Goal: Find specific page/section: Find specific page/section

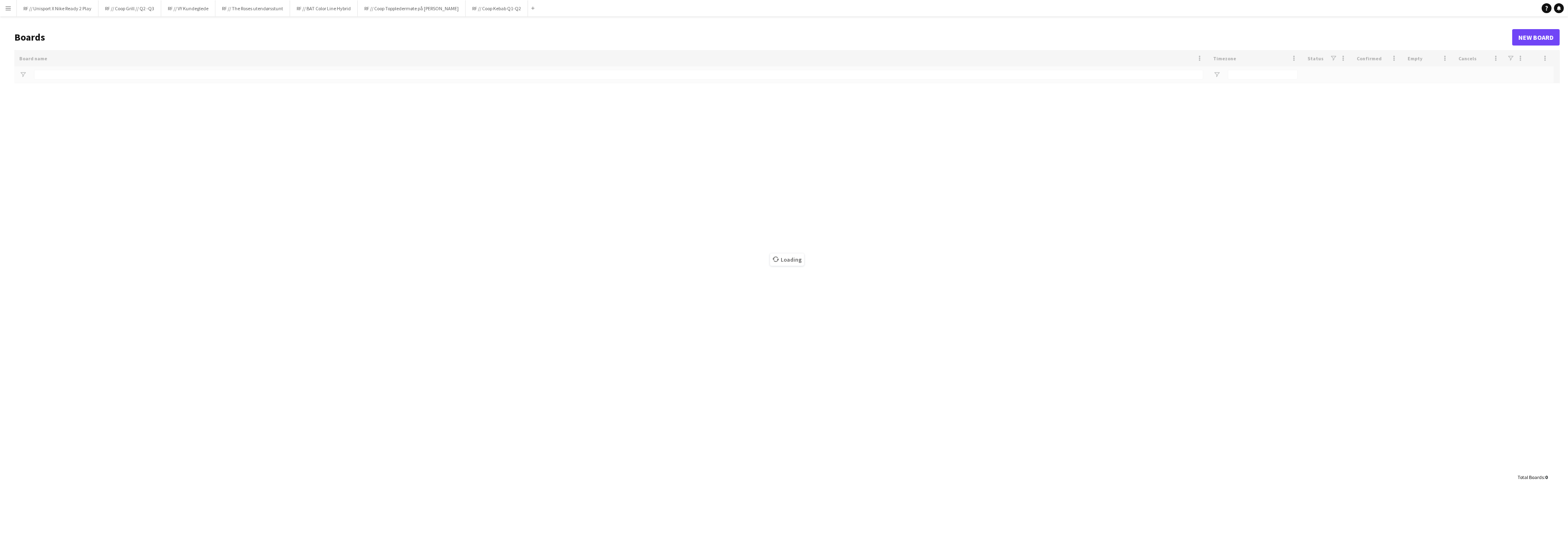
type input "*****"
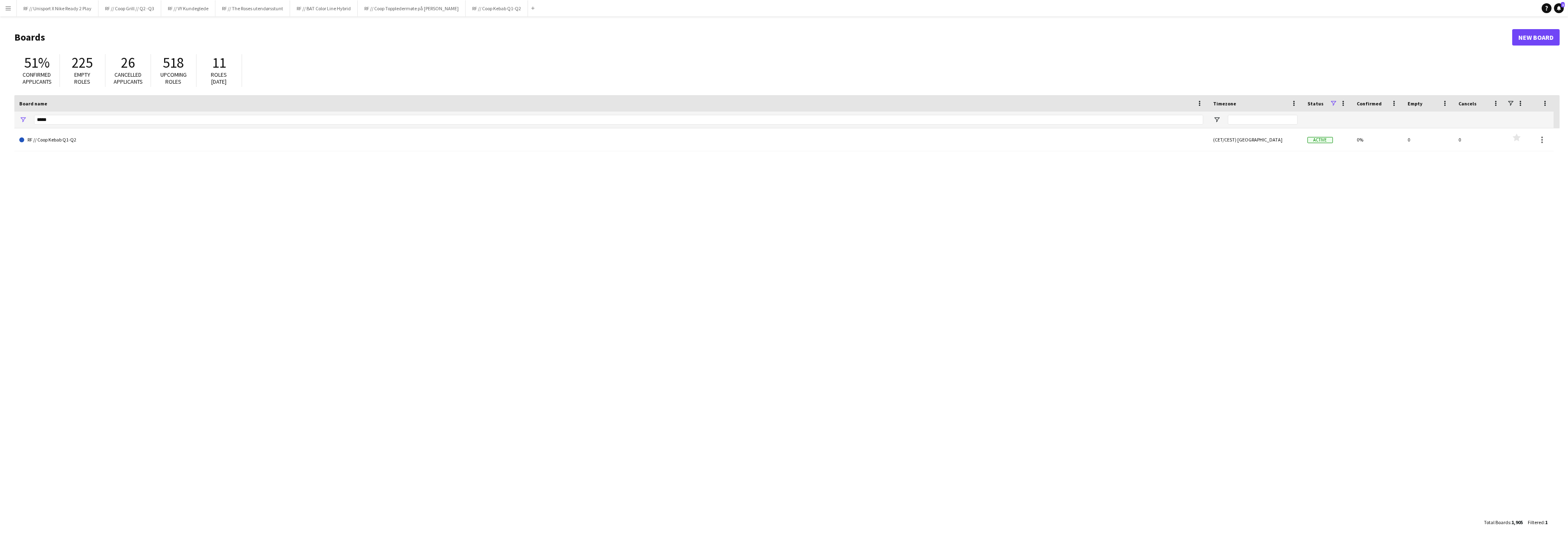
click at [4, 10] on button "Menu" at bounding box center [8, 8] width 17 height 17
click at [145, 40] on link "My Workforce" at bounding box center [124, 45] width 82 height 17
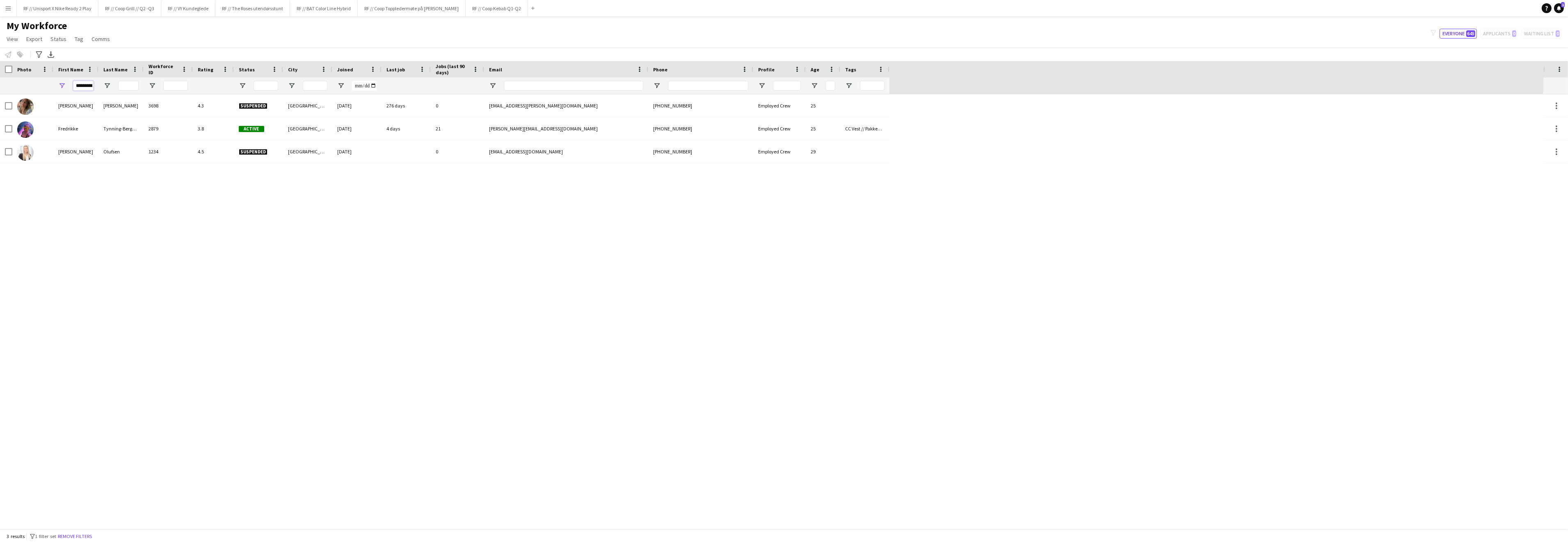
click at [85, 84] on input "*********" at bounding box center [84, 85] width 21 height 10
click at [10, 4] on button "Menu" at bounding box center [8, 8] width 17 height 17
click at [117, 23] on link "Boards" at bounding box center [124, 28] width 82 height 17
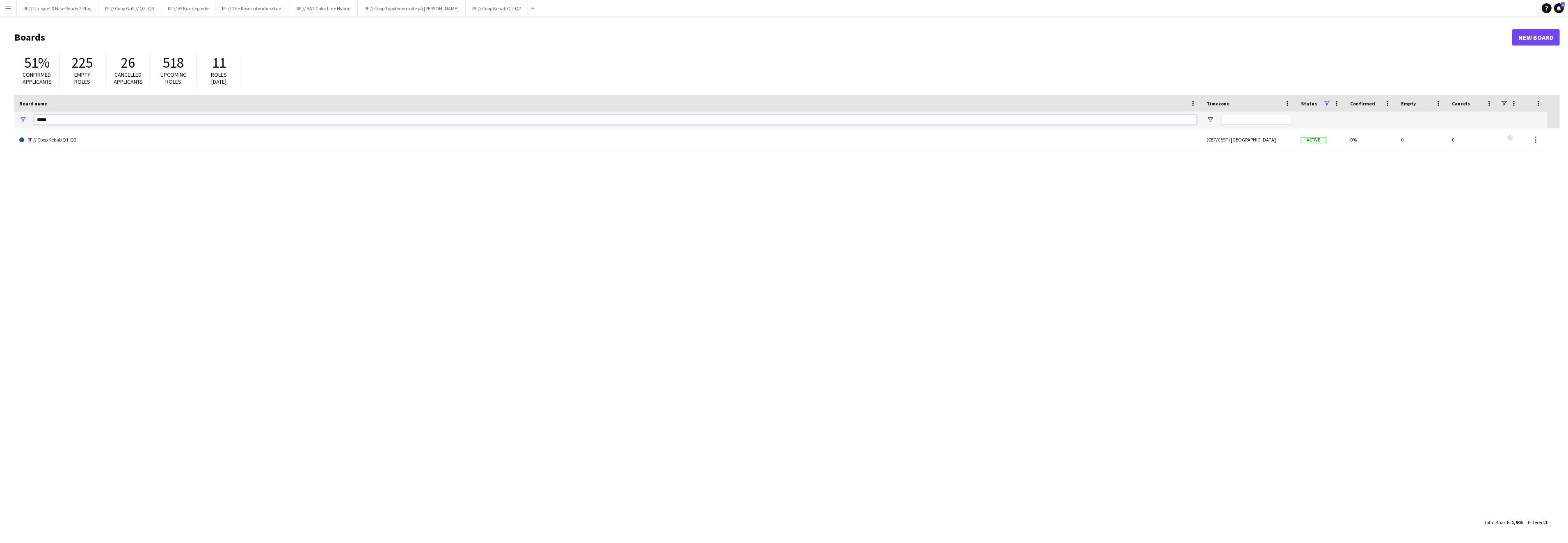
click at [55, 121] on input "*****" at bounding box center [615, 120] width 1163 height 10
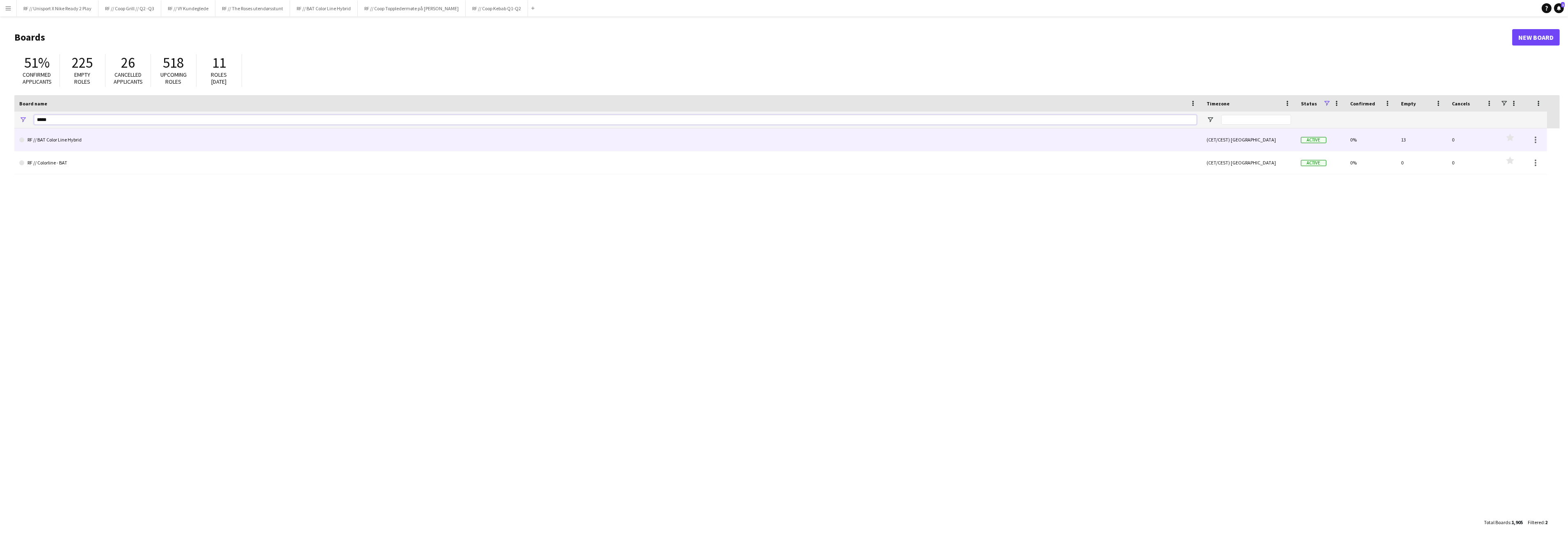
type input "*****"
click at [49, 138] on link "RF // BAT Color Line Hybrid" at bounding box center [608, 140] width 1177 height 23
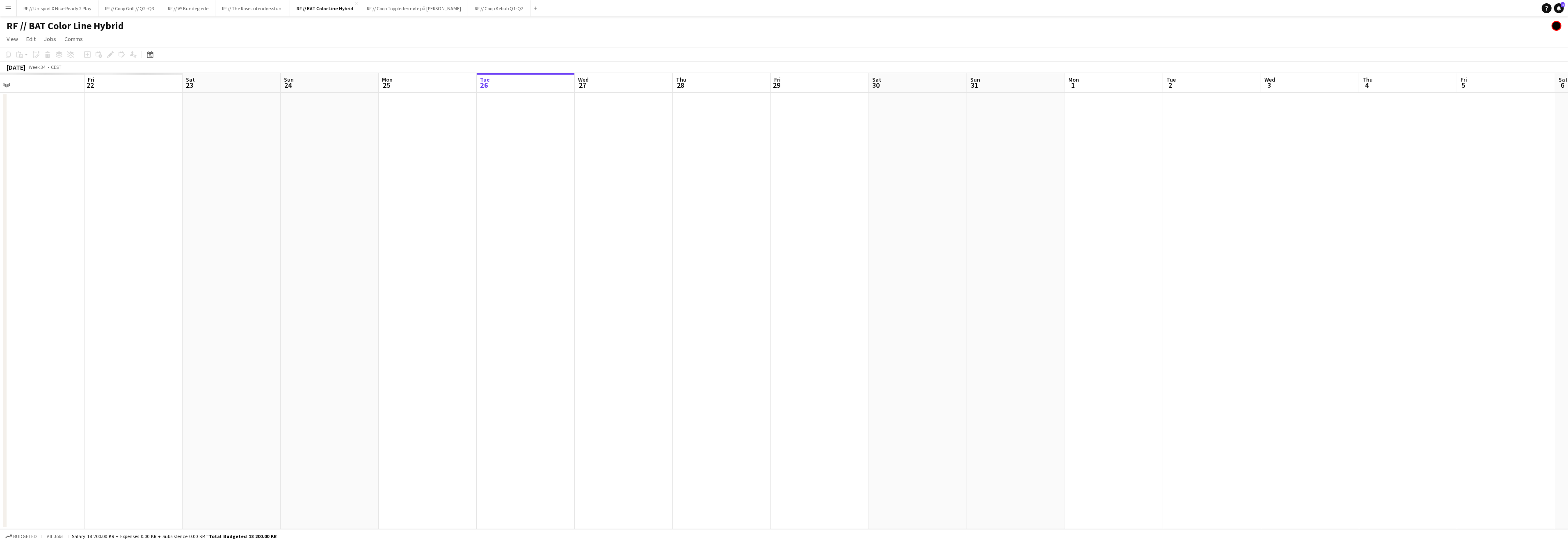
drag, startPoint x: 389, startPoint y: 266, endPoint x: 513, endPoint y: 287, distance: 125.8
click at [716, 271] on app-calendar-viewport "Tue 19 Wed 20 Thu 21 Fri 22 Sat 23 Sun 24 Mon 25 Tue 26 Wed 27 Thu 28 Fri 29 Sa…" at bounding box center [784, 301] width 1568 height 456
drag, startPoint x: 303, startPoint y: 297, endPoint x: 306, endPoint y: 306, distance: 9.5
click at [603, 282] on app-calendar-viewport "Sun 17 Mon 18 Tue 19 Wed 20 Thu 21 Fri 22 Sat 23 Sun 24 Mon 25 Tue 26 Wed 27 Th…" at bounding box center [784, 301] width 1568 height 456
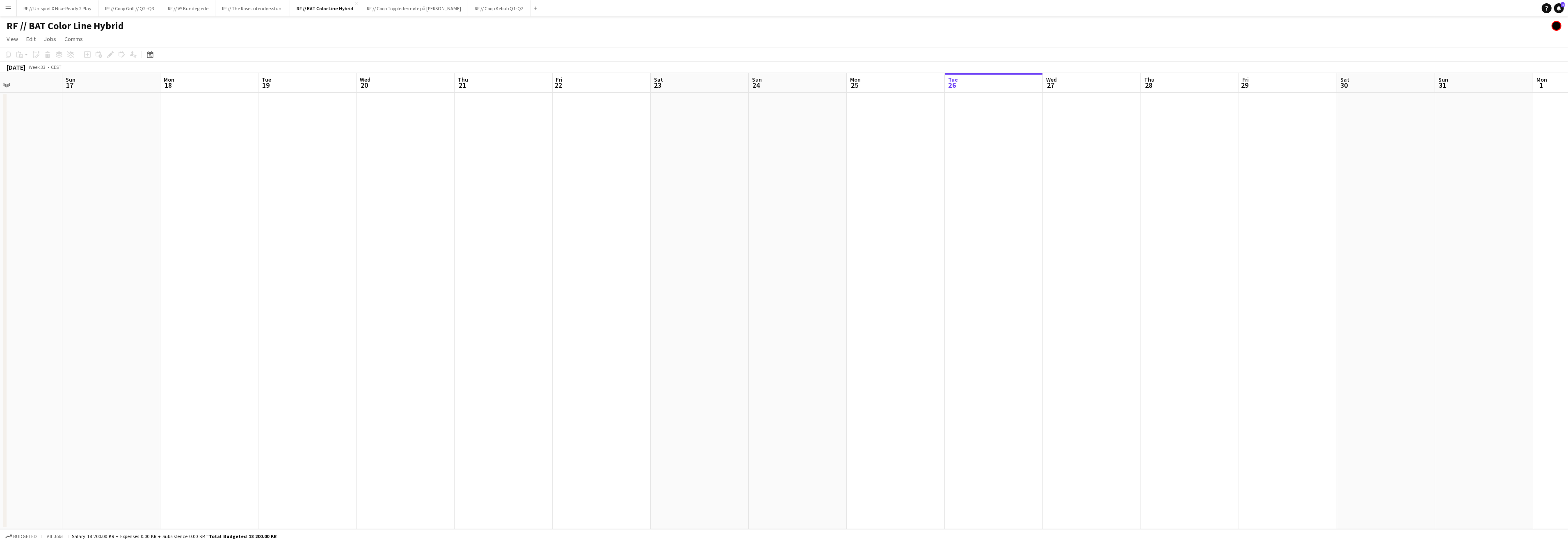
drag, startPoint x: 320, startPoint y: 305, endPoint x: 714, endPoint y: 278, distance: 394.9
click at [633, 279] on app-calendar-viewport "Thu 14 Fri 15 Sat 16 Sun 17 Mon 18 Tue 19 Wed 20 Thu 21 Fri 22 Sat 23 Sun 24 Mo…" at bounding box center [784, 301] width 1568 height 456
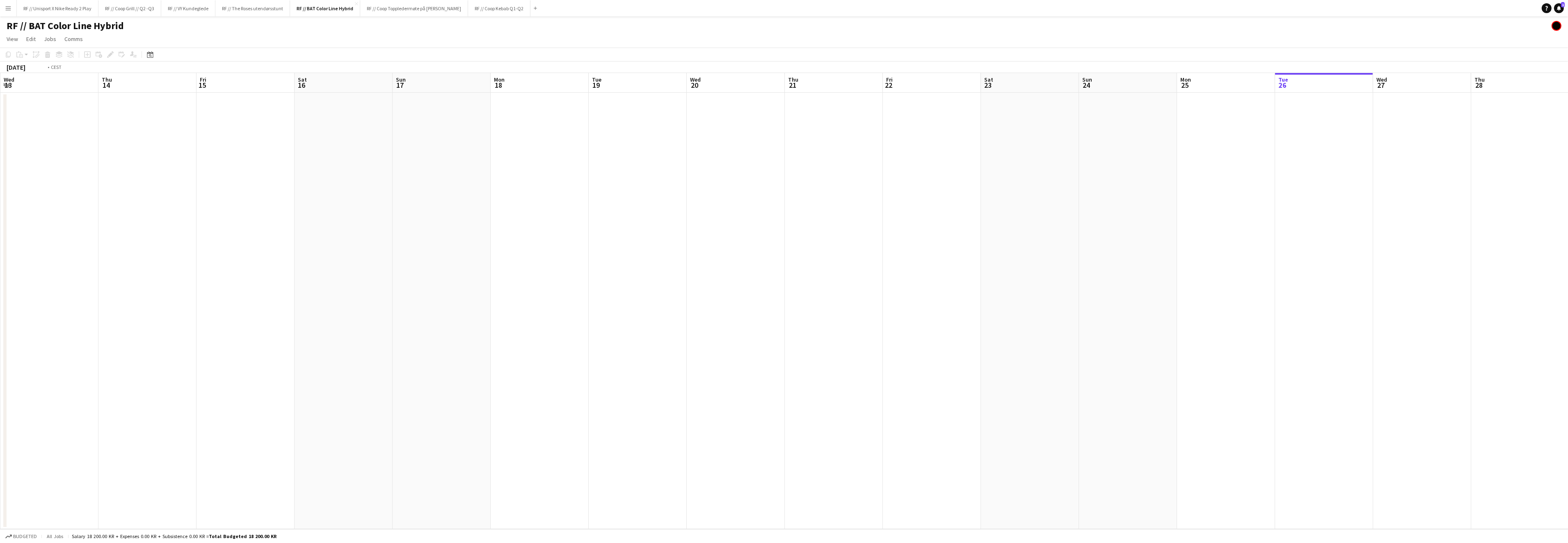
click at [560, 269] on app-calendar-viewport "Mon 11 Tue 12 Wed 13 Thu 14 Fri 15 Sat 16 Sun 17 Mon 18 Tue 19 Wed 20 Thu 21 Fr…" at bounding box center [784, 301] width 1568 height 456
click at [596, 253] on app-calendar-viewport "Fri 8 Sat 9 Sun 10 Mon 11 Tue 12 Wed 13 Thu 14 Fri 15 Sat 16 Sun 17 Mon 18 Tue …" at bounding box center [784, 301] width 1568 height 456
drag, startPoint x: 107, startPoint y: 256, endPoint x: 581, endPoint y: 228, distance: 474.8
click at [547, 226] on app-calendar-viewport "Mon 4 Tue 5 Wed 6 Thu 7 Fri 8 Sat 9 Sun 10 Mon 11 Tue 12 Wed 13 Thu 14 Fri 15 S…" at bounding box center [784, 301] width 1568 height 456
drag, startPoint x: 220, startPoint y: 221, endPoint x: 534, endPoint y: 197, distance: 314.9
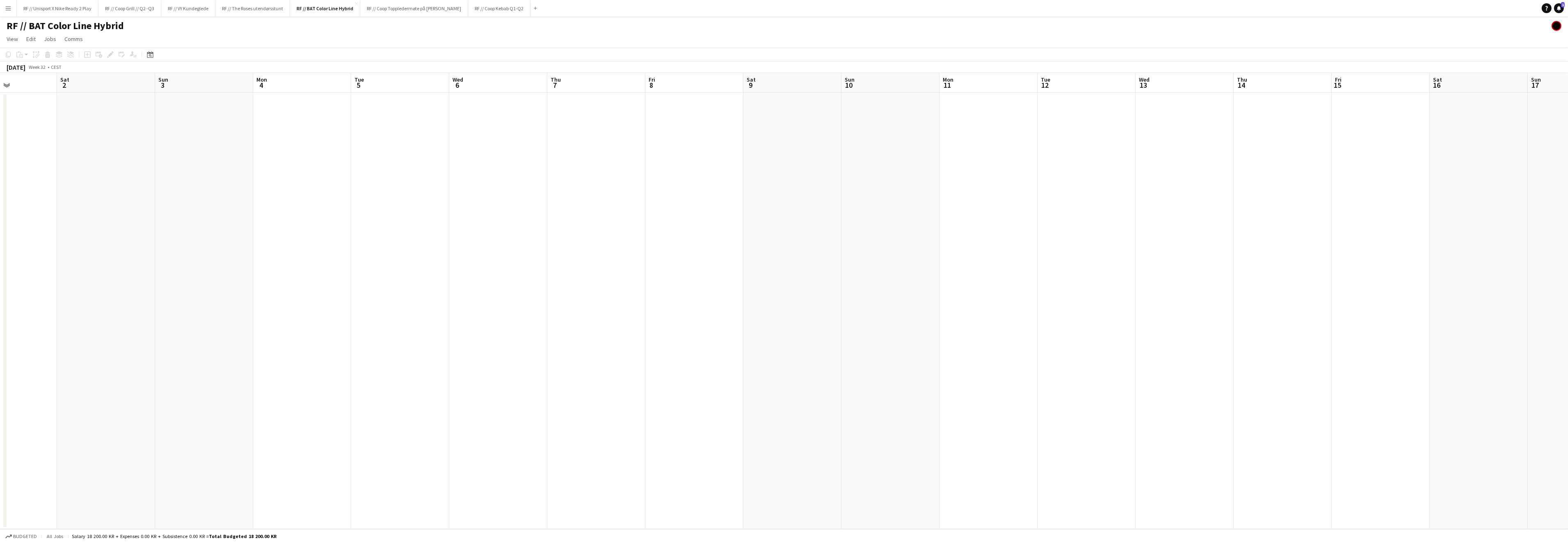
click at [505, 199] on app-calendar-viewport "Wed 30 Thu 31 Fri 1 Sat 2 Sun 3 Mon 4 Tue 5 Wed 6 Thu 7 Fri 8 Sat 9 Sun 10 Mon …" at bounding box center [784, 301] width 1568 height 456
click at [6, 10] on app-icon "Menu" at bounding box center [8, 8] width 6 height 6
click at [107, 29] on link "Boards" at bounding box center [124, 28] width 82 height 17
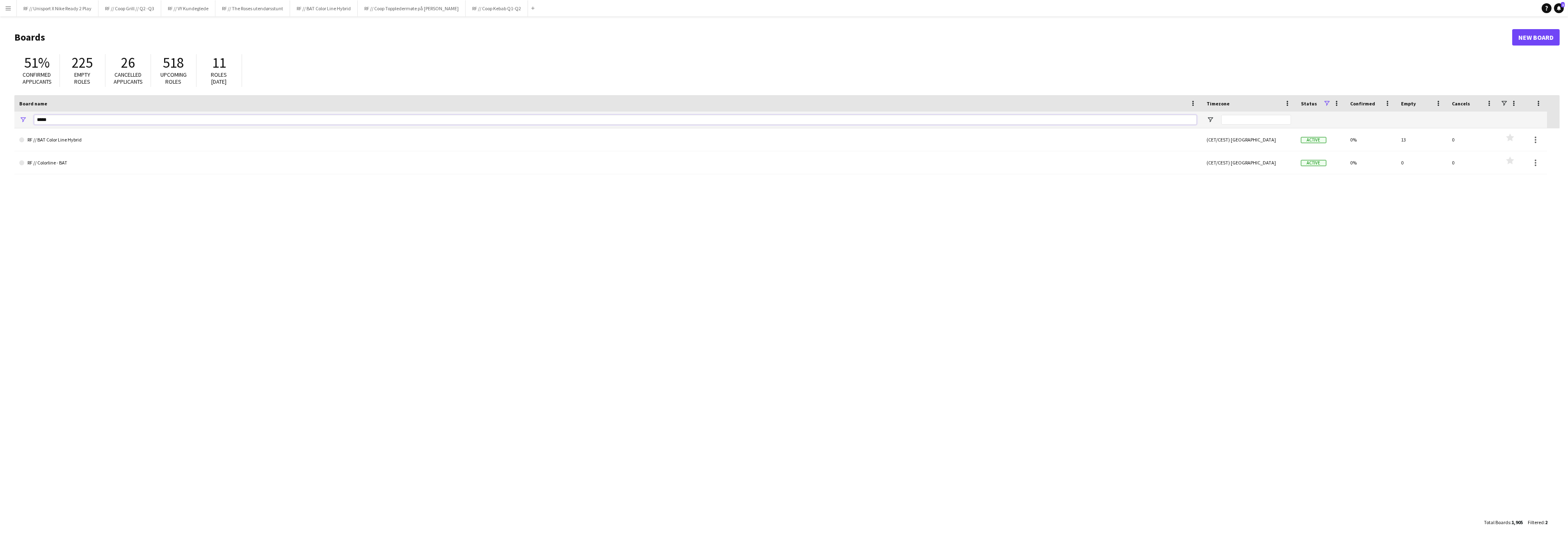
click at [71, 120] on input "*****" at bounding box center [615, 120] width 1163 height 10
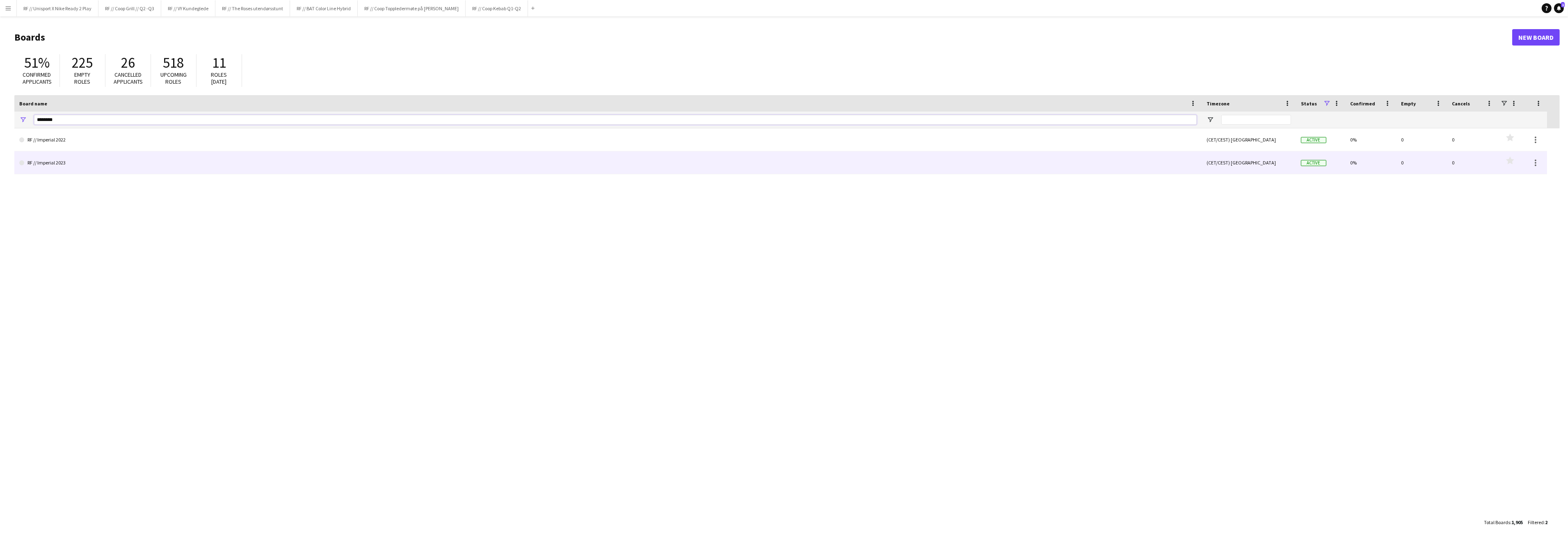
type input "********"
click at [78, 168] on link "RF // Imperial 2023" at bounding box center [608, 163] width 1177 height 23
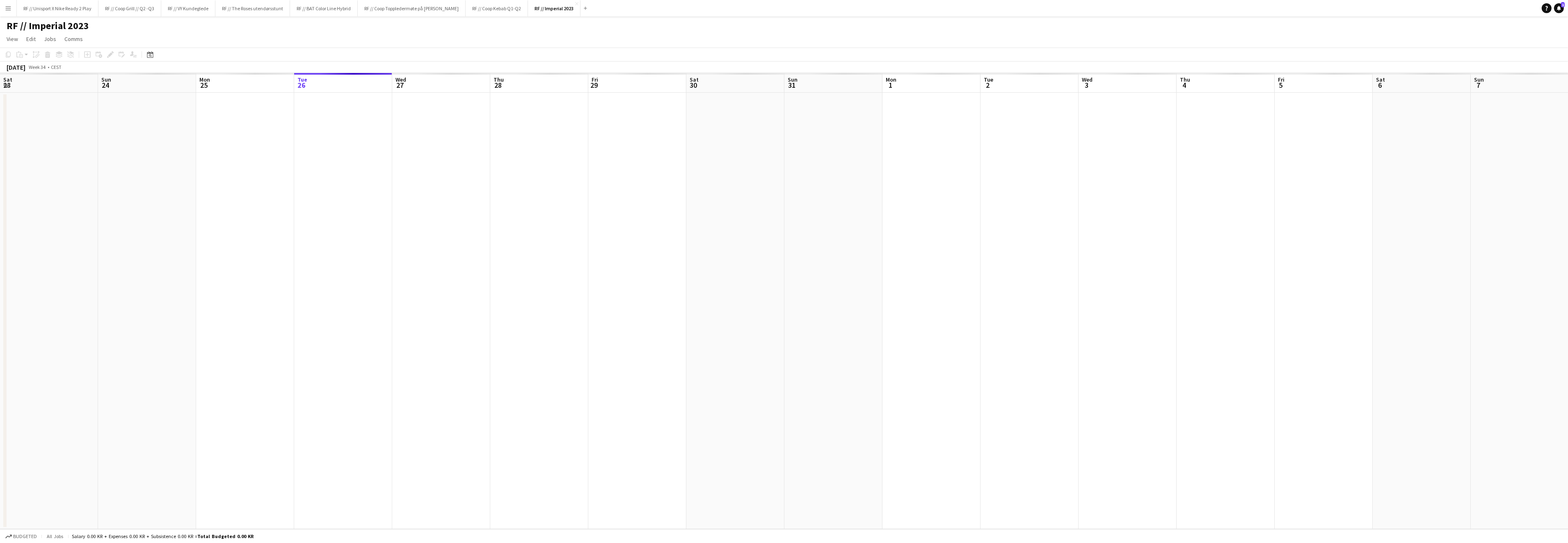
scroll to position [0, 196]
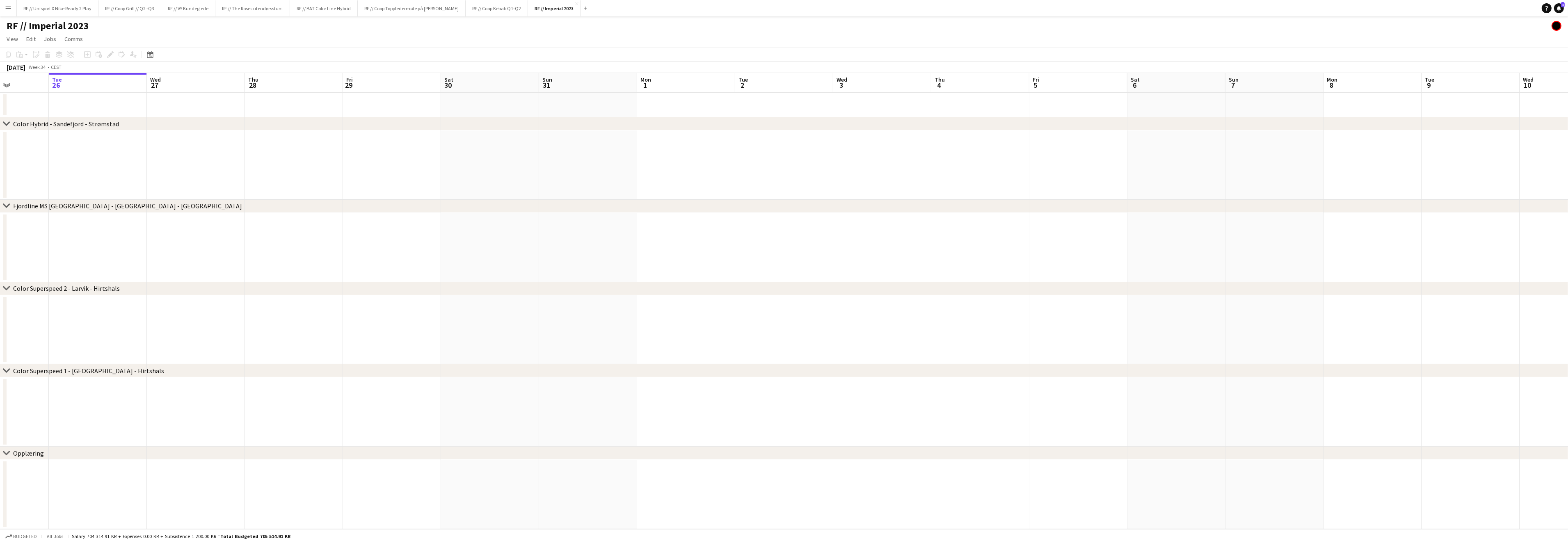
drag, startPoint x: 430, startPoint y: 280, endPoint x: 198, endPoint y: 285, distance: 232.1
click at [445, 287] on div "chevron-right Color Hybrid - Sandefjord - Strømstad chevron-right Fjordline MS …" at bounding box center [784, 301] width 1568 height 456
drag, startPoint x: 171, startPoint y: 285, endPoint x: 426, endPoint y: 271, distance: 255.4
click at [421, 268] on div "chevron-right Color Hybrid - Sandefjord - Strømstad chevron-right Fjordline MS …" at bounding box center [784, 301] width 1568 height 456
drag, startPoint x: 270, startPoint y: 274, endPoint x: 339, endPoint y: 269, distance: 69.2
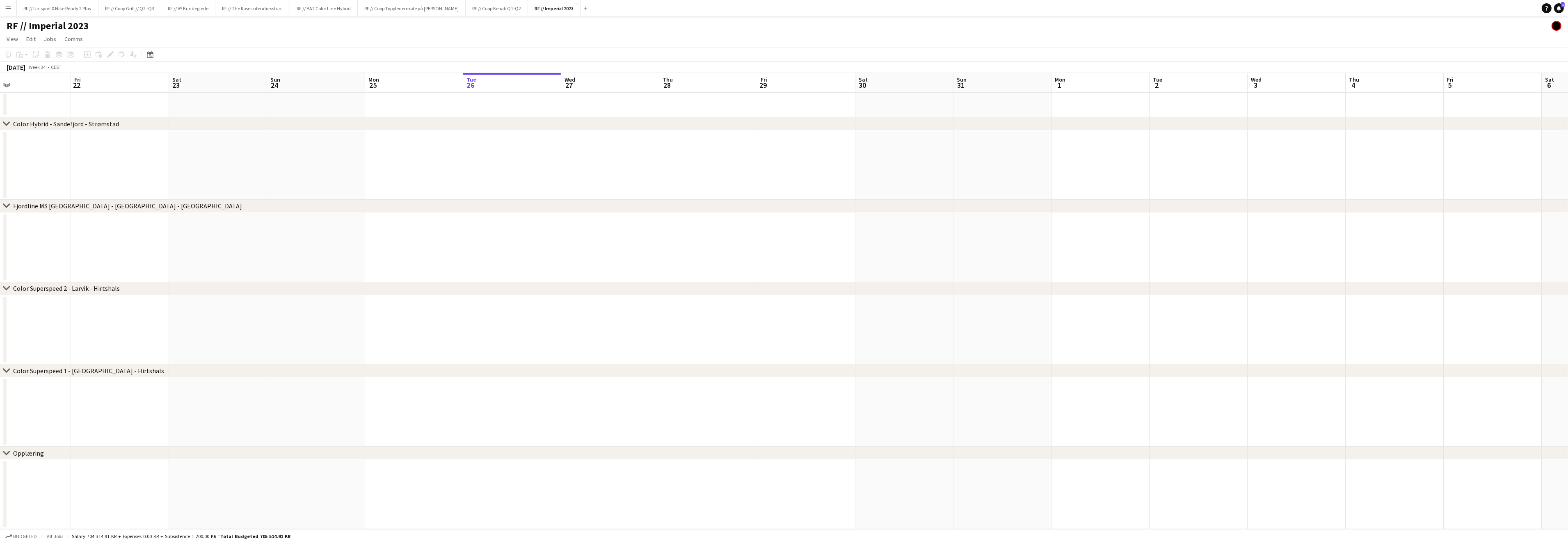
click at [476, 263] on app-calendar-viewport "Tue 19 Wed 20 Thu 21 Fri 22 Sat 23 Sun 24 Mon 25 Tue 26 Wed 27 Thu 28 Fri 29 Sa…" at bounding box center [784, 301] width 1568 height 456
drag, startPoint x: 342, startPoint y: 246, endPoint x: 320, endPoint y: 256, distance: 24.2
click at [401, 244] on app-calendar-viewport "Sat 16 Sun 17 Mon 18 Tue 19 Wed 20 Thu 21 Fri 22 Sat 23 Sun 24 Mon 25 Tue 26 We…" at bounding box center [784, 301] width 1568 height 456
click at [427, 240] on app-calendar-viewport "Wed 13 Thu 14 Fri 15 Sat 16 Sun 17 Mon 18 Tue 19 Wed 20 Thu 21 Fri 22 Sat 23 Su…" at bounding box center [784, 301] width 1568 height 456
drag, startPoint x: 199, startPoint y: 252, endPoint x: 525, endPoint y: 242, distance: 326.2
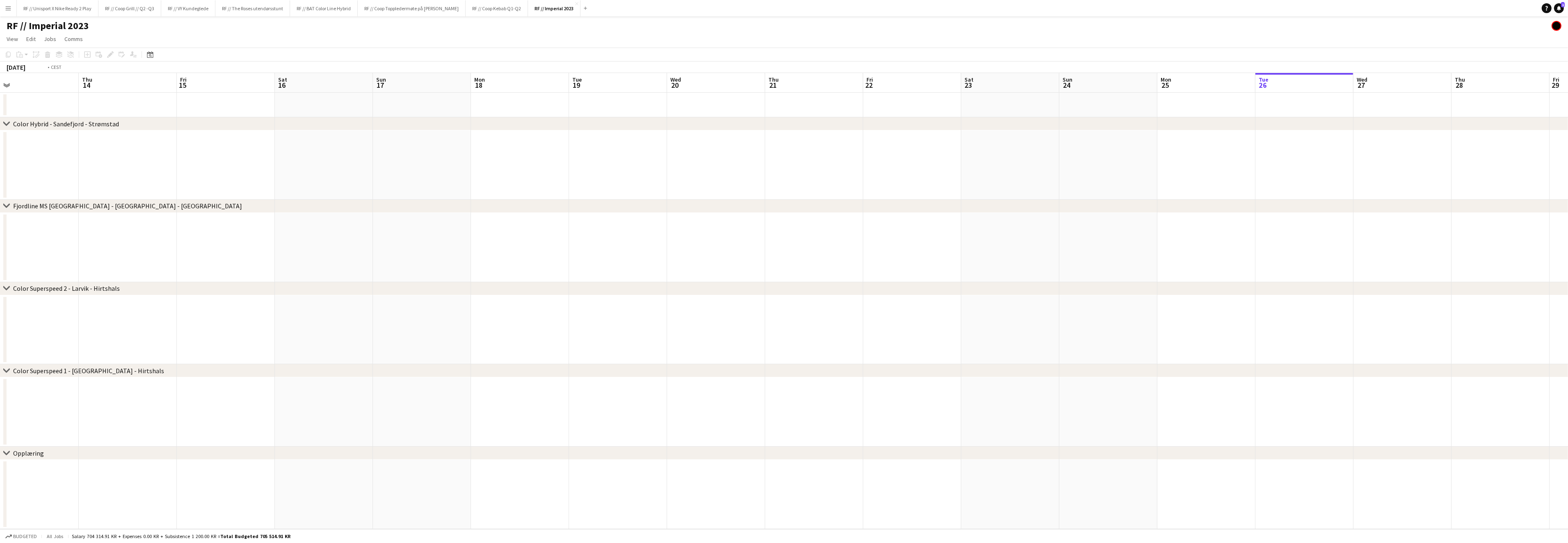
click at [529, 240] on app-calendar-viewport "Mon 11 Tue 12 Wed 13 Thu 14 Fri 15 Sat 16 Sun 17 Mon 18 Tue 19 Wed 20 Thu 21 Fr…" at bounding box center [784, 301] width 1568 height 456
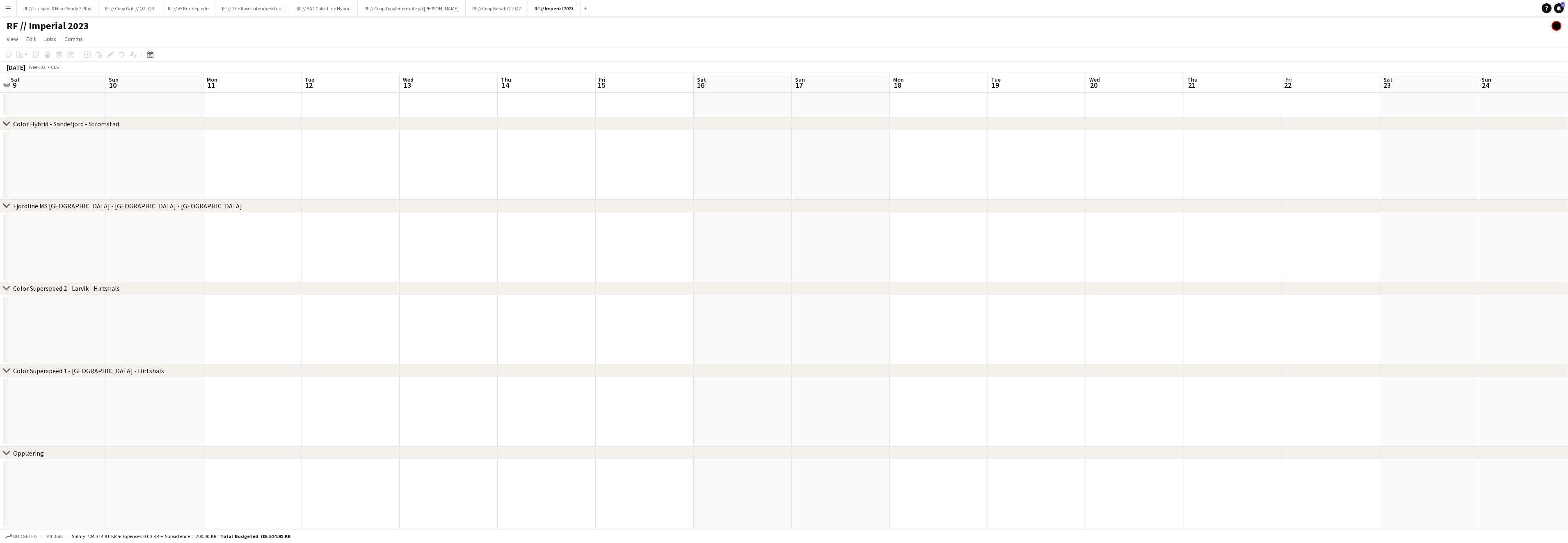
drag, startPoint x: 237, startPoint y: 245, endPoint x: 534, endPoint y: 238, distance: 297.1
click at [529, 237] on app-calendar-viewport "Thu 7 Fri 8 Sat 9 Sun 10 Mon 11 Tue 12 Wed 13 Thu 14 Fri 15 Sat 16 Sun 17 Mon 1…" at bounding box center [784, 301] width 1568 height 456
drag, startPoint x: 458, startPoint y: 247, endPoint x: 610, endPoint y: 251, distance: 152.1
click at [599, 247] on app-calendar-viewport "Mon 4 Tue 5 Wed 6 Thu 7 Fri 8 Sat 9 Sun 10 Mon 11 Tue 12 Wed 13 Thu 14 Fri 15 S…" at bounding box center [784, 301] width 1568 height 456
click at [606, 256] on app-calendar-viewport "Sat 2 Sun 3 Mon 4 Tue 5 Wed 6 Thu 7 Fri 8 Sat 9 Sun 10 Mon 11 Tue 12 Wed 13 Thu…" at bounding box center [784, 301] width 1568 height 456
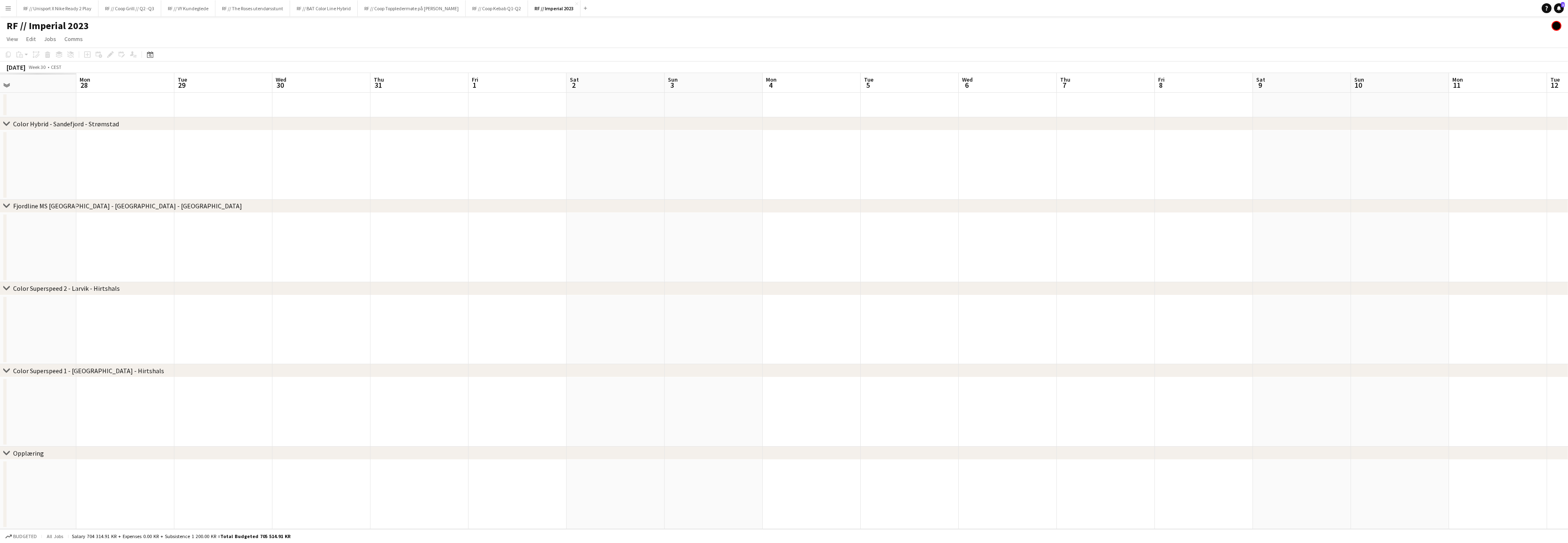
drag, startPoint x: 377, startPoint y: 265, endPoint x: 889, endPoint y: 279, distance: 512.2
click at [880, 264] on app-calendar-viewport "Fri 25 Sat 26 Sun 27 Mon 28 Tue 29 Wed 30 Thu 31 Fri 1 Sat 2 Sun 3 Mon 4 Tue 5 …" at bounding box center [784, 301] width 1568 height 456
drag, startPoint x: 655, startPoint y: 270, endPoint x: 840, endPoint y: 267, distance: 185.0
click at [840, 267] on app-calendar-viewport "Tue 22 Wed 23 Thu 24 Fri 25 Sat 26 Sun 27 Mon 28 Tue 29 Wed 30 Thu 31 Fri 1 Sat…" at bounding box center [784, 301] width 1568 height 456
drag, startPoint x: 682, startPoint y: 258, endPoint x: 331, endPoint y: 257, distance: 351.0
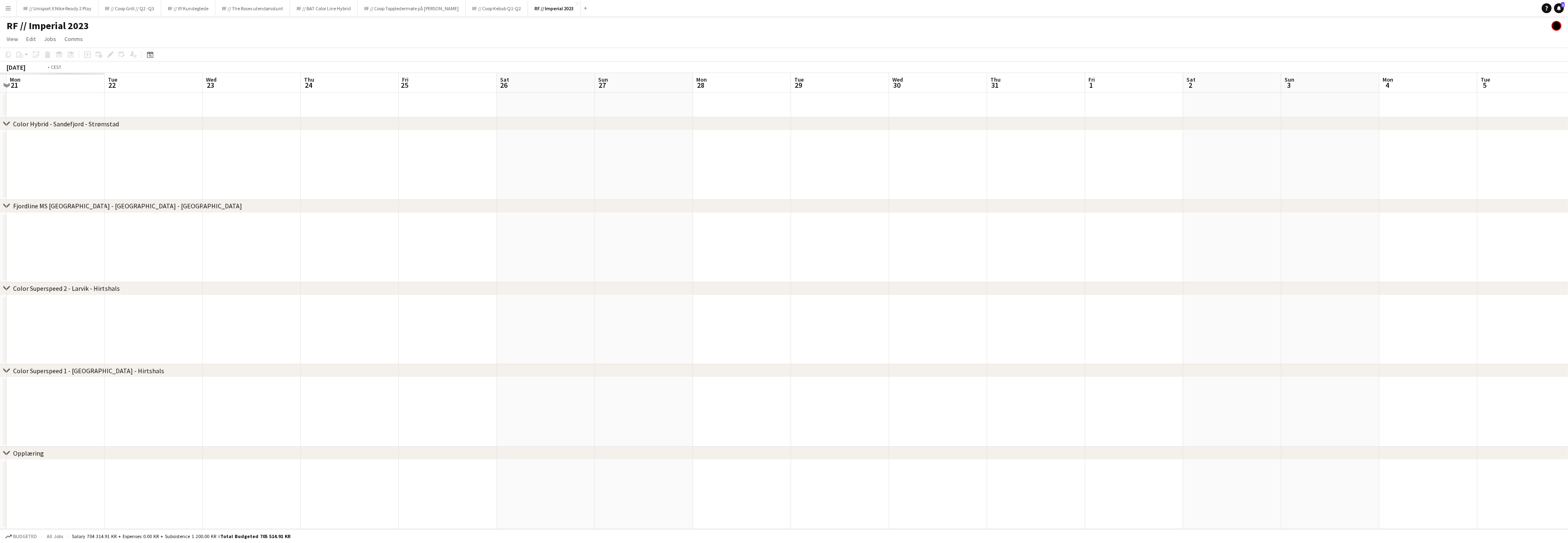
click at [797, 265] on app-calendar-viewport "Sat 19 Sun 20 Mon 21 Tue 22 Wed 23 Thu 24 Fri 25 Sat 26 Sun 27 Mon 28 Tue 29 We…" at bounding box center [784, 301] width 1568 height 456
drag, startPoint x: 345, startPoint y: 256, endPoint x: 638, endPoint y: 251, distance: 293.0
click at [637, 251] on app-calendar-viewport "Thu 17 Fri 18 Sat 19 Sun 20 Mon 21 Tue 22 Wed 23 Thu 24 Fri 25 Sat 26 Sun 27 Mo…" at bounding box center [784, 301] width 1568 height 456
drag, startPoint x: 371, startPoint y: 236, endPoint x: 683, endPoint y: 242, distance: 312.1
click at [700, 235] on app-calendar-viewport "Mon 14 Tue 15 Wed 16 Thu 17 Fri 18 Sat 19 Sun 20 Mon 21 Tue 22 Wed 23 Thu 24 Fr…" at bounding box center [784, 301] width 1568 height 456
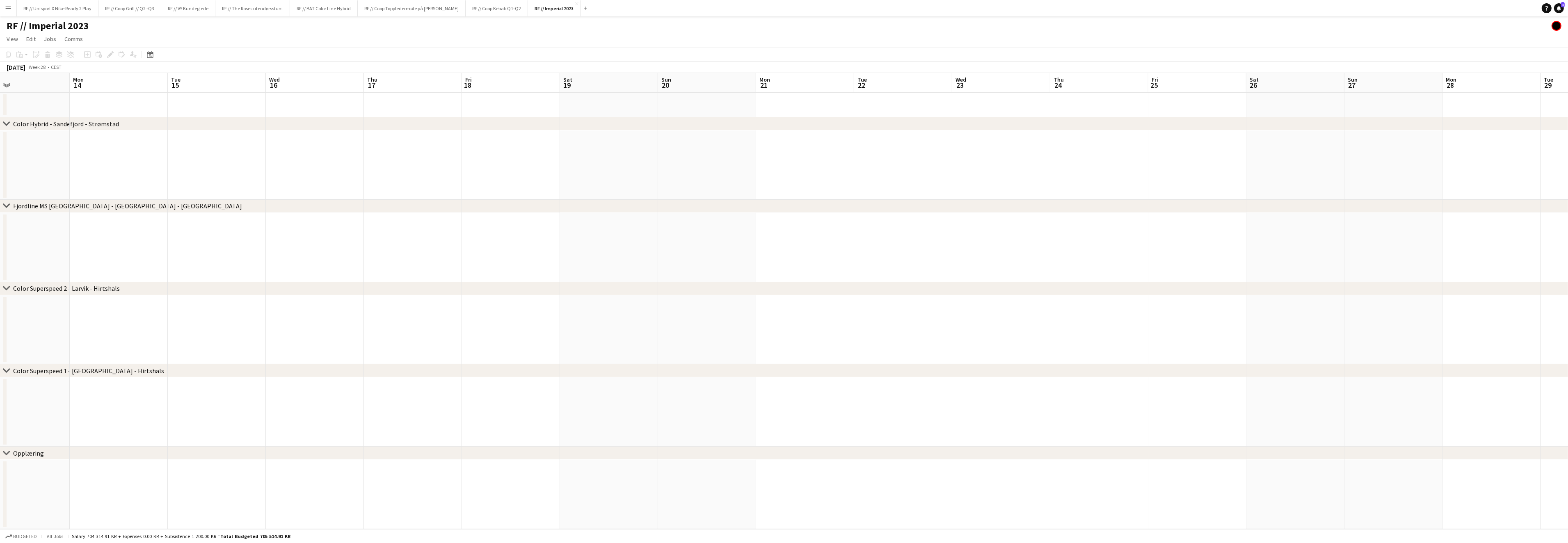
drag, startPoint x: 513, startPoint y: 230, endPoint x: 547, endPoint y: 238, distance: 34.9
click at [795, 231] on app-calendar-viewport "Fri 11 Sat 12 Sun 13 Mon 14 Tue 15 Wed 16 Thu 17 Fri 18 Sat 19 Sun 20 Mon 21 Tu…" at bounding box center [784, 301] width 1568 height 456
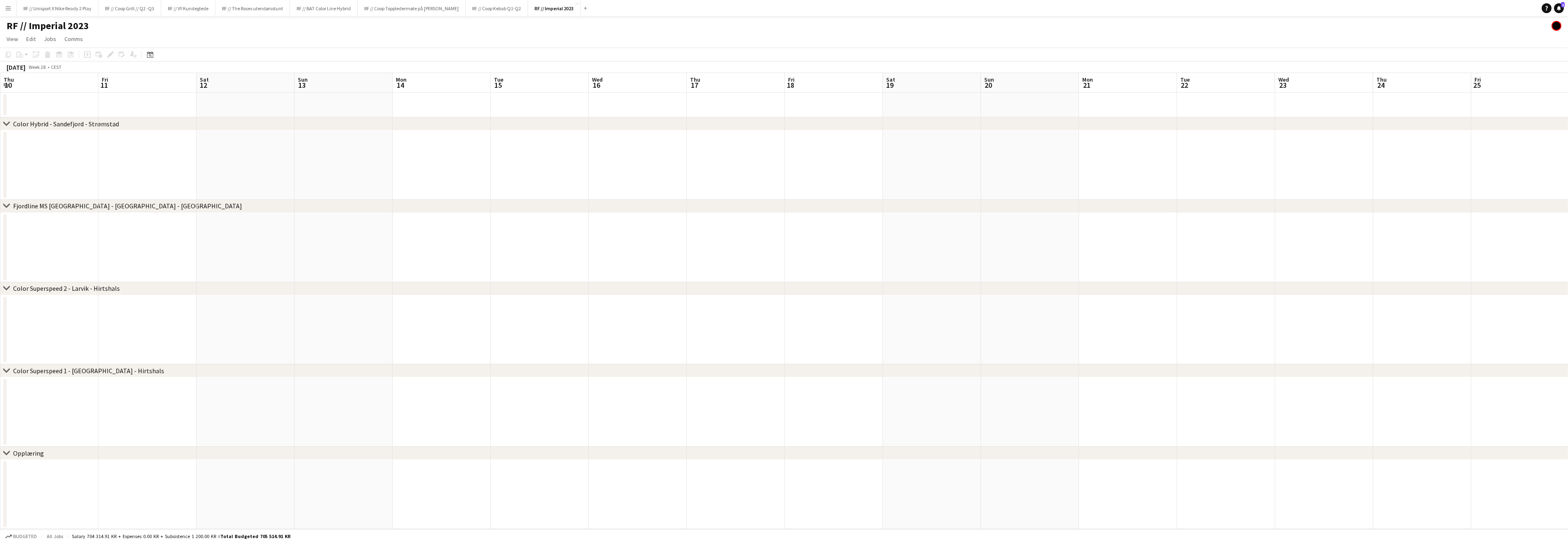
drag, startPoint x: 435, startPoint y: 227, endPoint x: 398, endPoint y: 222, distance: 37.3
click at [683, 223] on app-calendar-viewport "Tue 8 Wed 9 Thu 10 Fri 11 Sat 12 Sun 13 Mon 14 Tue 15 Wed 16 Thu 17 Fri 18 Sat …" at bounding box center [784, 301] width 1568 height 456
drag, startPoint x: 374, startPoint y: 220, endPoint x: 691, endPoint y: 208, distance: 317.2
click at [659, 206] on div "chevron-right Color Hybrid - Sandefjord - Strømstad chevron-right Fjordline MS …" at bounding box center [784, 301] width 1568 height 456
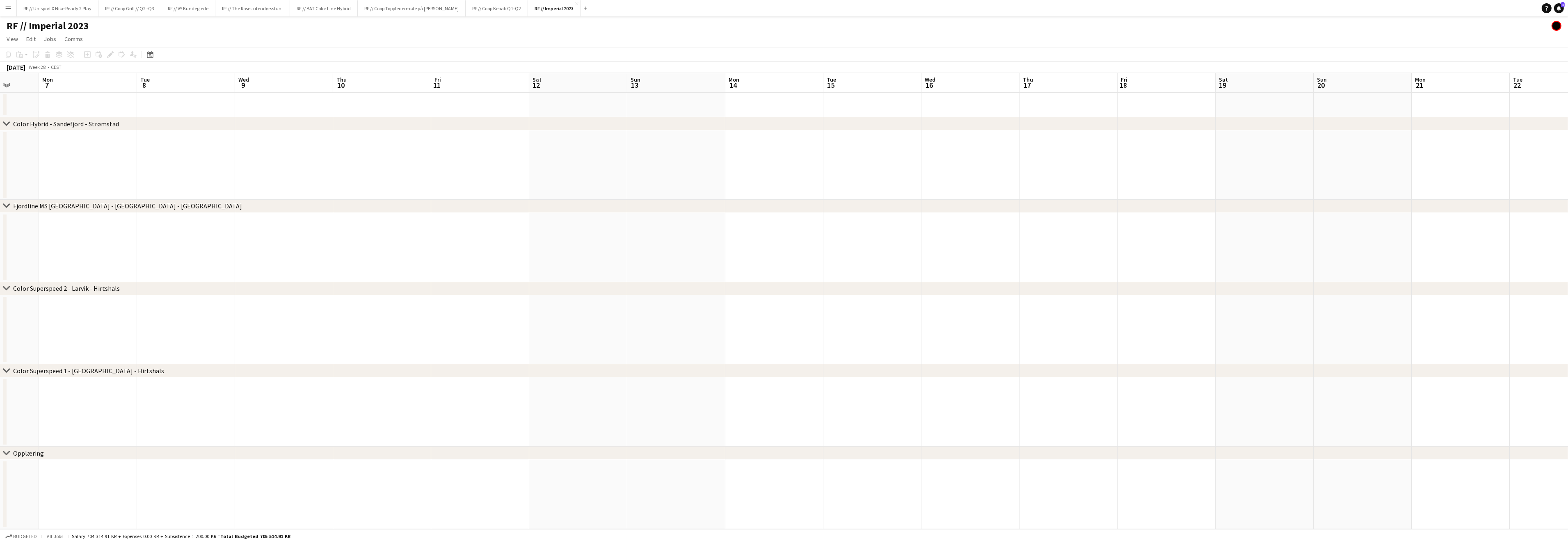
drag, startPoint x: 451, startPoint y: 218, endPoint x: 753, endPoint y: 224, distance: 302.1
click at [752, 220] on app-calendar-viewport "Fri 4 Sat 5 Sun 6 Mon 7 Tue 8 Wed 9 Thu 10 Fri 11 Sat 12 Sun 13 Mon 14 Tue 15 W…" at bounding box center [784, 301] width 1568 height 456
drag, startPoint x: 451, startPoint y: 211, endPoint x: 663, endPoint y: 211, distance: 212.0
click at [679, 209] on div "chevron-right Fjordline MS [GEOGRAPHIC_DATA] - [GEOGRAPHIC_DATA] - [GEOGRAPHIC_…" at bounding box center [784, 206] width 1568 height 13
drag, startPoint x: 489, startPoint y: 213, endPoint x: 682, endPoint y: 220, distance: 193.1
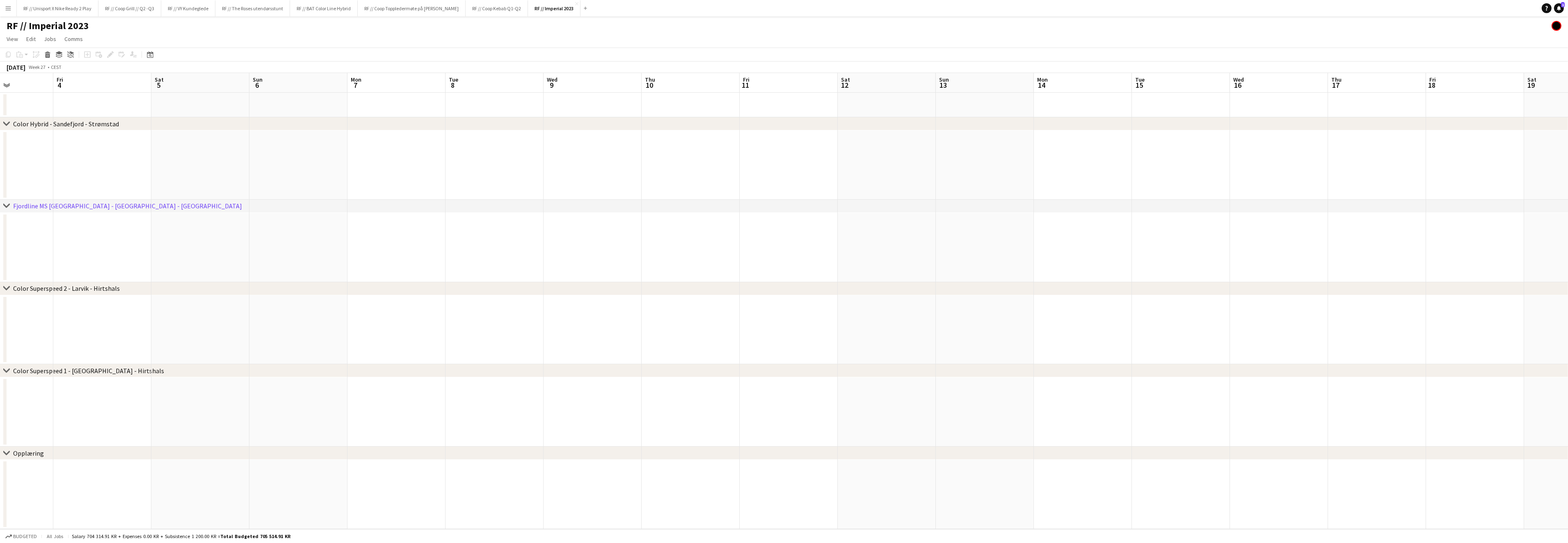
click at [712, 214] on div "chevron-right Color Hybrid - Sandefjord - Strømstad chevron-right Fjordline MS …" at bounding box center [784, 301] width 1568 height 456
drag, startPoint x: 538, startPoint y: 213, endPoint x: 788, endPoint y: 213, distance: 250.0
click at [820, 210] on div "chevron-right Fjordline MS [GEOGRAPHIC_DATA] - [GEOGRAPHIC_DATA] - [GEOGRAPHIC_…" at bounding box center [784, 206] width 1568 height 13
drag, startPoint x: 401, startPoint y: 193, endPoint x: 656, endPoint y: 202, distance: 255.2
click at [642, 200] on div "chevron-right Color Hybrid - Sandefjord - Strømstad chevron-right Fjordline MS …" at bounding box center [784, 301] width 1568 height 456
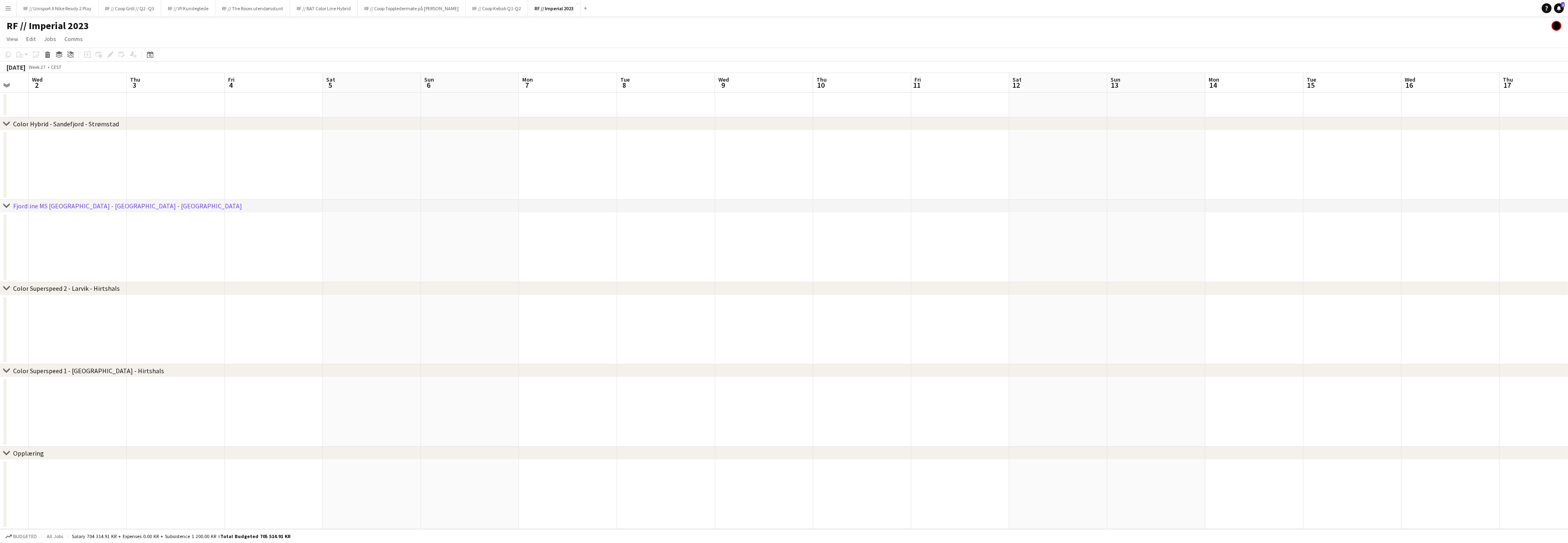
drag, startPoint x: 433, startPoint y: 211, endPoint x: 703, endPoint y: 213, distance: 270.0
click at [700, 212] on div "chevron-right Fjordline MS [GEOGRAPHIC_DATA] - [GEOGRAPHIC_DATA] - [GEOGRAPHIC_…" at bounding box center [784, 206] width 1568 height 13
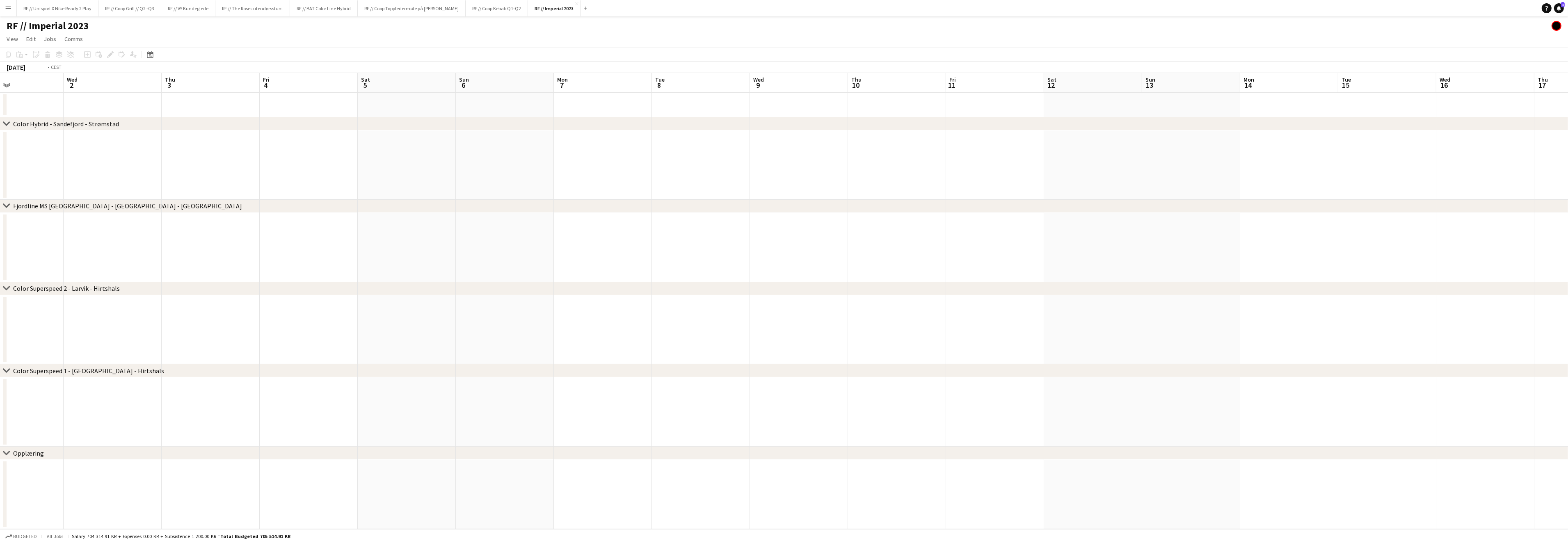
drag, startPoint x: 527, startPoint y: 217, endPoint x: 640, endPoint y: 224, distance: 113.2
click at [636, 222] on app-calendar-viewport "Sun 29 Mon 30 Tue 1 Wed 2 Thu 3 Fri 4 Sat 5 Sun 6 Mon 7 Tue 8 Wed 9 Thu 10 Fri …" at bounding box center [784, 301] width 1568 height 456
drag, startPoint x: 655, startPoint y: 241, endPoint x: 736, endPoint y: 243, distance: 81.0
click at [753, 244] on app-calendar-viewport "Fri 27 Sat 28 Sun 29 Mon 30 Tue 1 Wed 2 Thu 3 Fri 4 Sat 5 Sun 6 Mon 7 Tue 8 Wed…" at bounding box center [784, 301] width 1568 height 456
drag, startPoint x: 578, startPoint y: 256, endPoint x: 825, endPoint y: 266, distance: 247.2
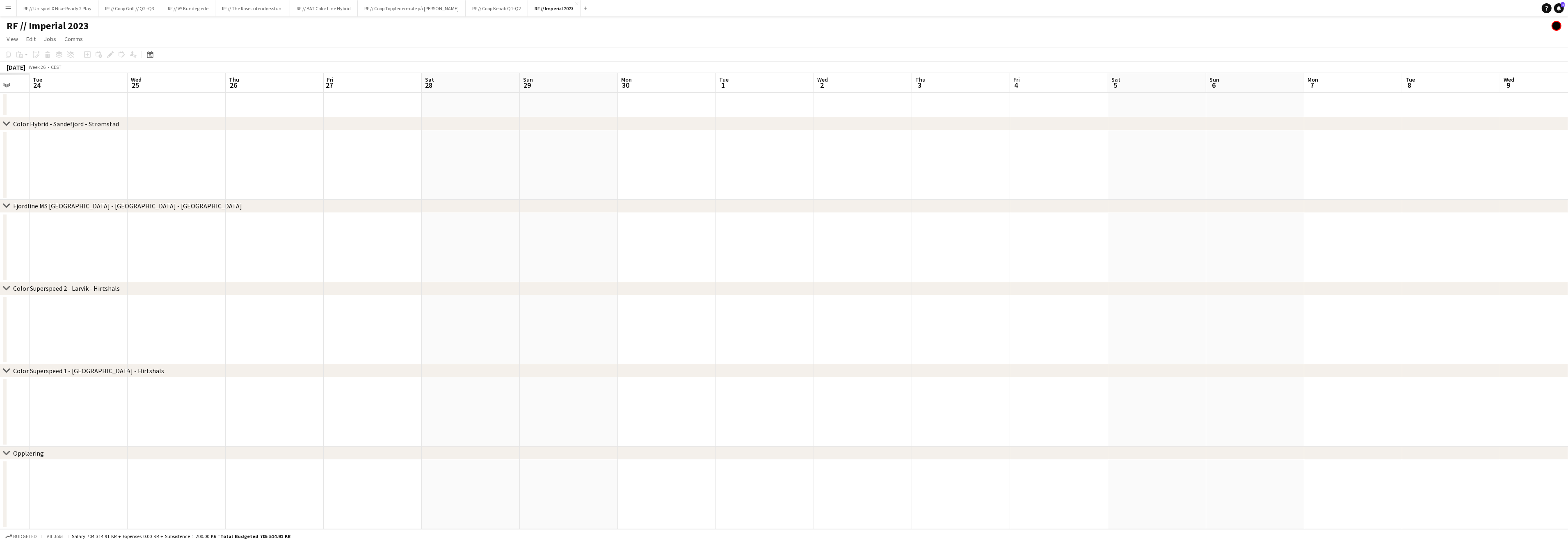
click at [824, 266] on app-calendar-viewport "Sun 22 Mon 23 Tue 24 Wed 25 Thu 26 Fri 27 Sat 28 Sun 29 Mon 30 Tue 1 Wed 2 Thu …" at bounding box center [784, 301] width 1568 height 456
drag, startPoint x: 603, startPoint y: 272, endPoint x: 775, endPoint y: 272, distance: 172.0
click at [781, 267] on app-calendar-viewport "Sat 21 Sun 22 Mon 23 Tue 24 Wed 25 Thu 26 Fri 27 Sat 28 Sun 29 Mon 30 Tue 1 Wed…" at bounding box center [784, 301] width 1568 height 456
drag
click at [890, 279] on app-calendar-viewport "Thu 19 Fri 20 Sat 21 Sun 22 Mon 23 Tue 24 Wed 25 Thu 26 Fri 27 Sat 28 Sun 29 Mo…" at bounding box center [784, 301] width 1568 height 456
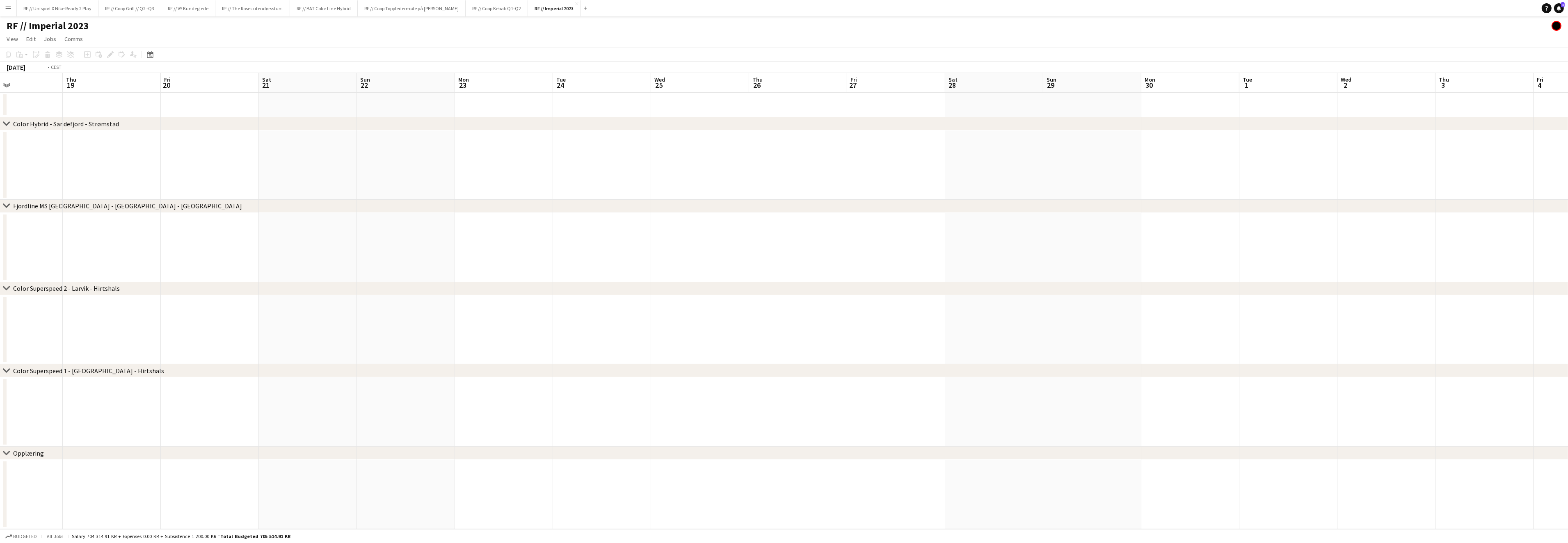
click at [636, 281] on app-calendar-viewport "Mon 16 Tue 17 Wed 18 Thu 19 Fri 20 Sat 21 Sun 22 Mon 23 Tue 24 Wed 25 Thu 26 Fr…" at bounding box center [784, 301] width 1568 height 456
click at [610, 239] on app-calendar-viewport "Fri 13 Sat 14 Sun 15 Mon 16 Tue 17 Wed 18 Thu 19 Fri 20 Sat 21 Sun 22 Mon 23 Tu…" at bounding box center [784, 301] width 1568 height 456
click at [782, 247] on app-calendar-viewport "Tue 10 Wed 11 Thu 12 Fri 13 Sat 14 Sun 15 Mon 16 Tue 17 Wed 18 Thu 19 Fri 20 Sa…" at bounding box center [784, 301] width 1568 height 456
click at [1017, 238] on app-calendar-viewport "Wed 4 Thu 5 Fri 6 Sat 7 Sun 8 Mon 9 Tue 10 Wed 11 Thu 12 Fri 13 Sat 14 Sun 15 M…" at bounding box center [784, 301] width 1568 height 456
